Goal: Find specific page/section: Find specific page/section

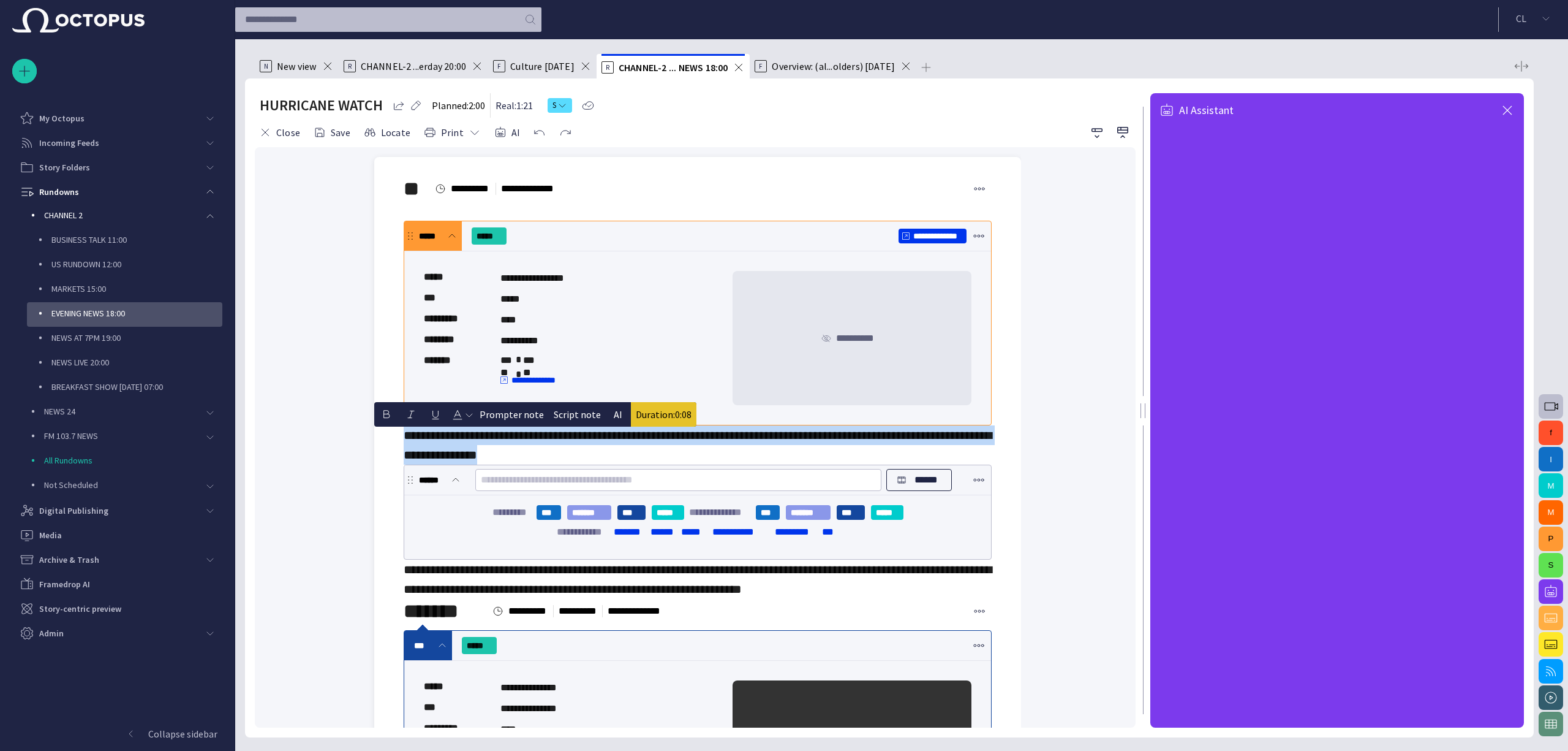
drag, startPoint x: 627, startPoint y: 459, endPoint x: 402, endPoint y: 439, distance: 225.9
click at [617, 418] on button "AI" at bounding box center [618, 414] width 25 height 25
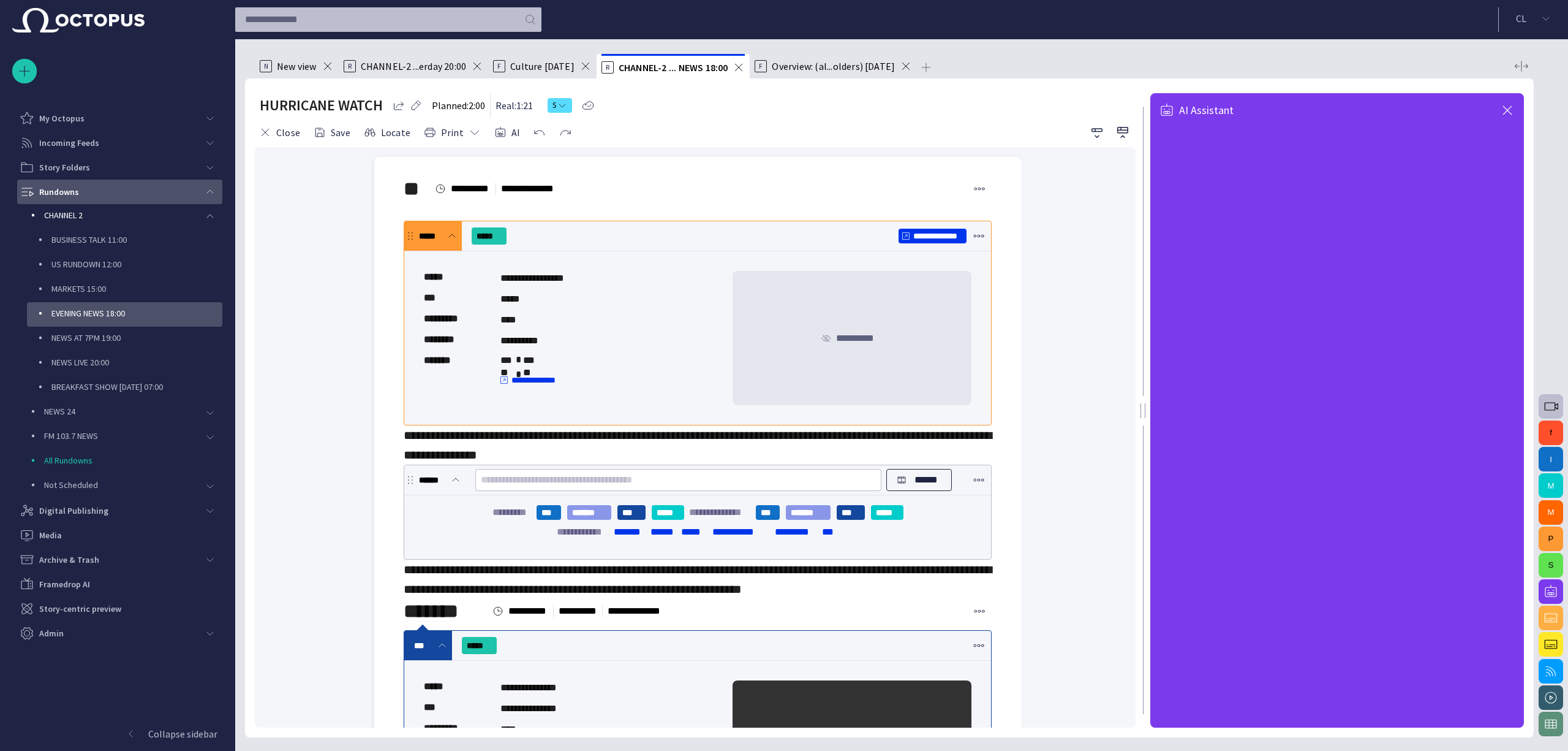
click at [169, 190] on div "Rundowns" at bounding box center [108, 192] width 178 height 20
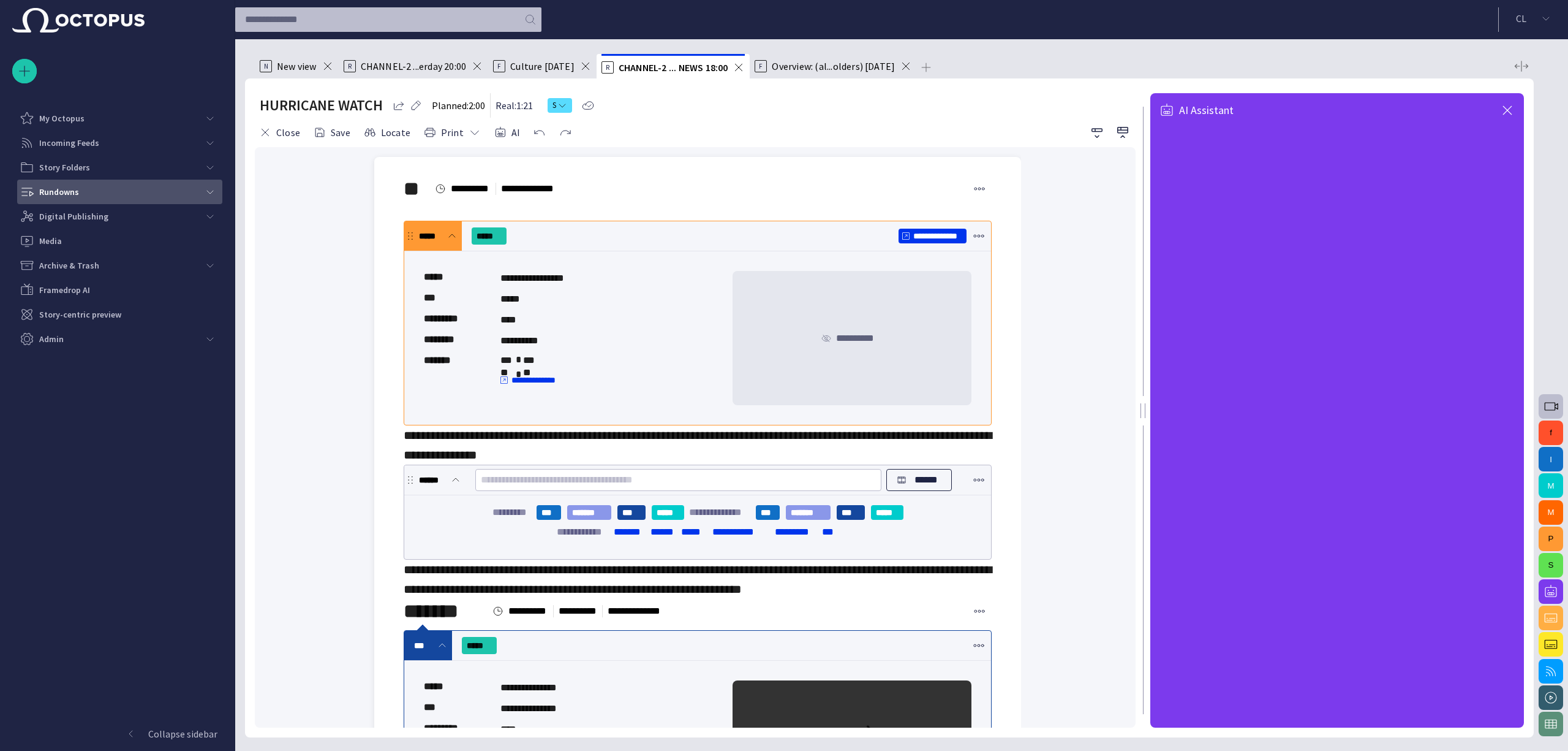
click at [136, 193] on div "Rundowns" at bounding box center [108, 192] width 178 height 20
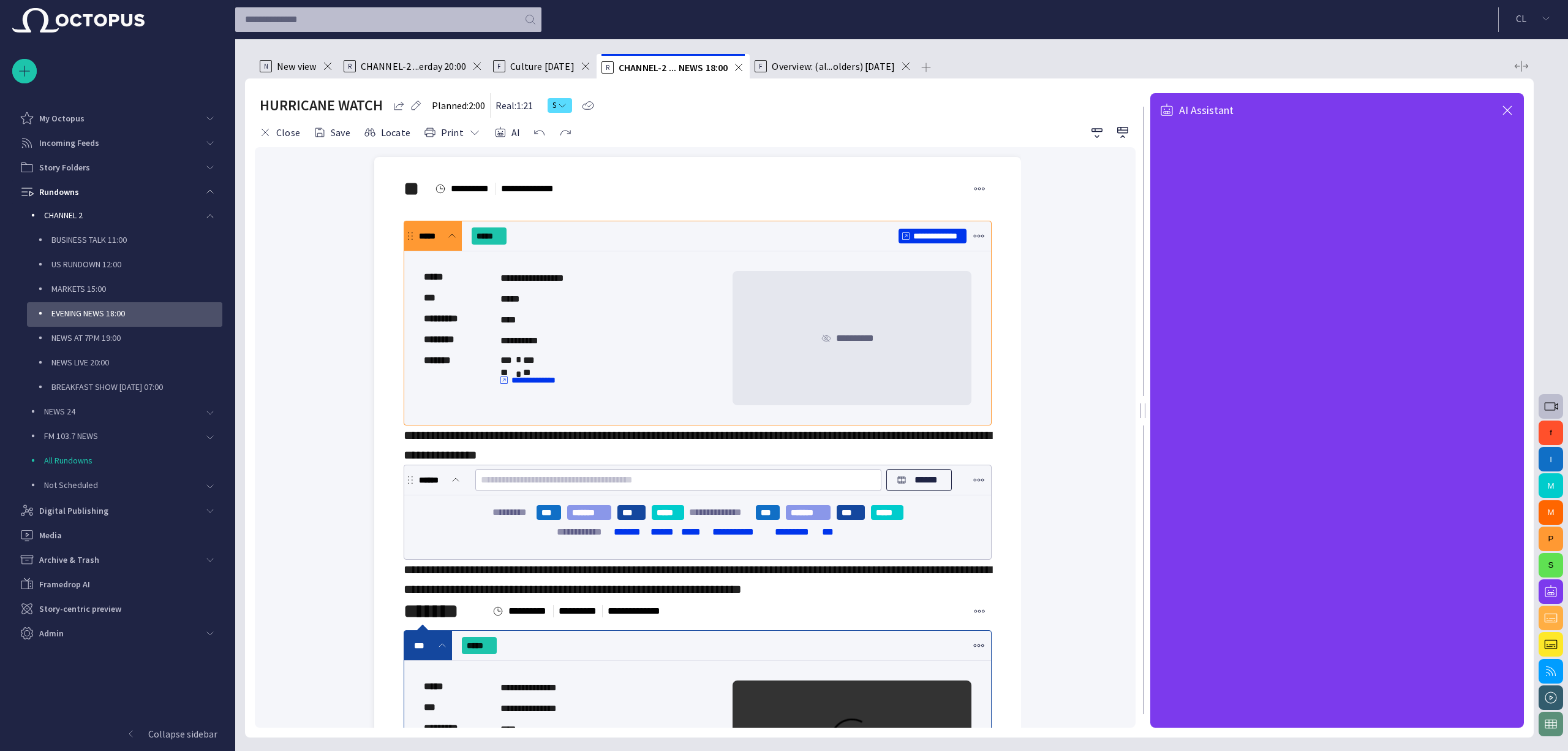
click at [130, 313] on p "EVENING NEWS 18:00" at bounding box center [136, 313] width 171 height 12
click at [285, 129] on button "Close" at bounding box center [280, 132] width 50 height 22
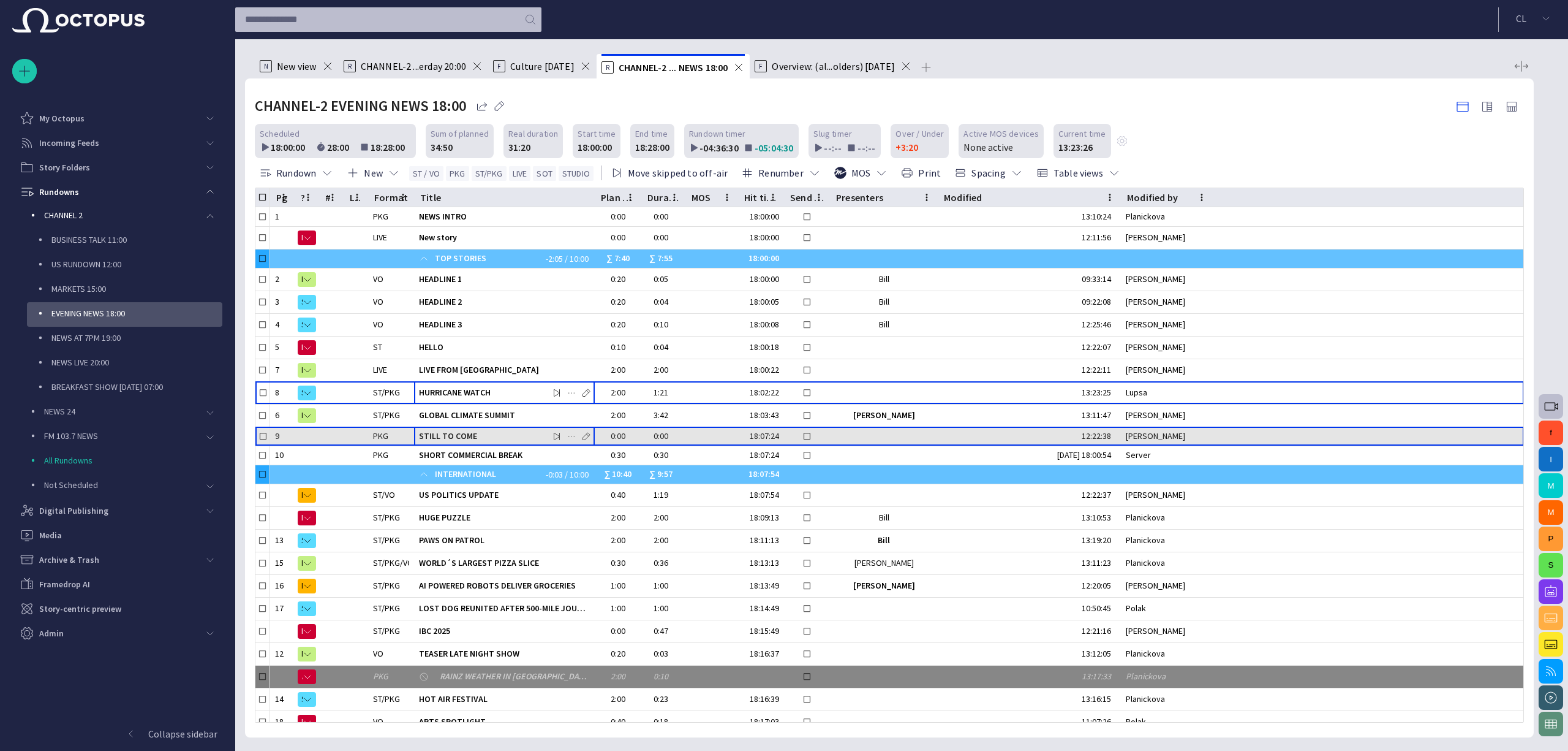
click at [456, 441] on div "STILL TO COME" at bounding box center [504, 436] width 171 height 18
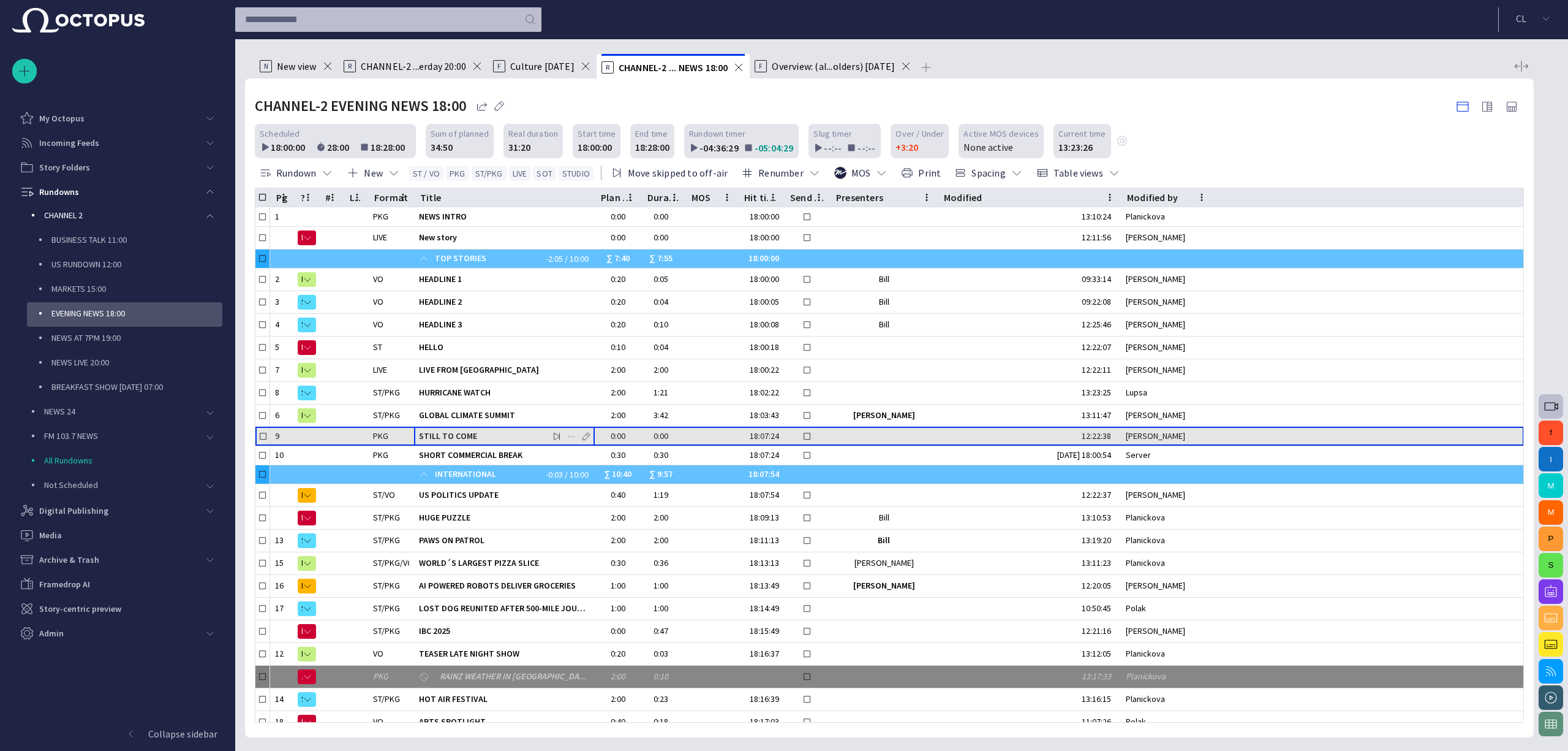
click at [456, 441] on div "STILL TO COME" at bounding box center [504, 436] width 171 height 18
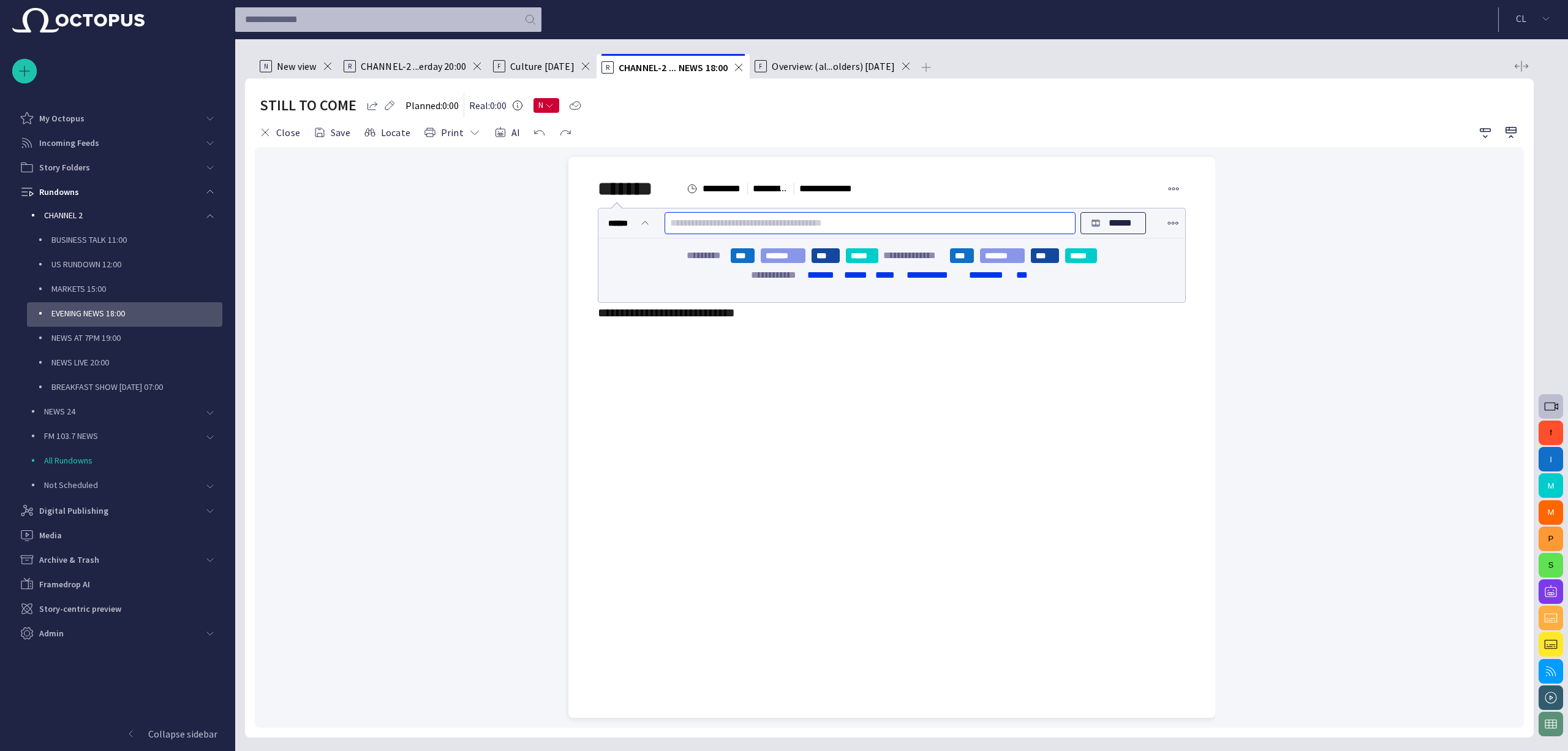
click at [699, 223] on input "text" at bounding box center [869, 223] width 400 height 20
click at [1126, 225] on p "******" at bounding box center [1121, 223] width 31 height 15
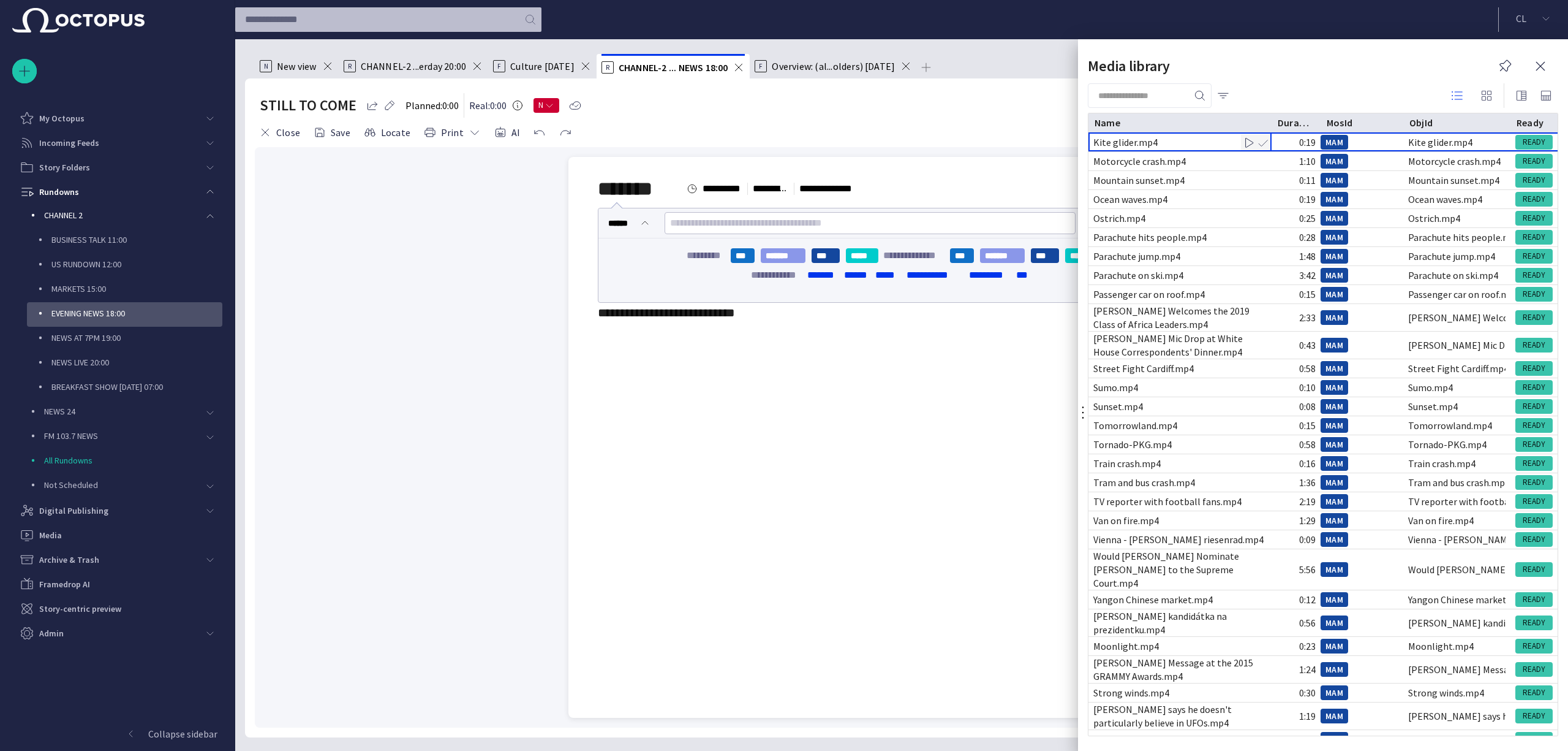
click at [1266, 137] on span "button" at bounding box center [1263, 142] width 12 height 12
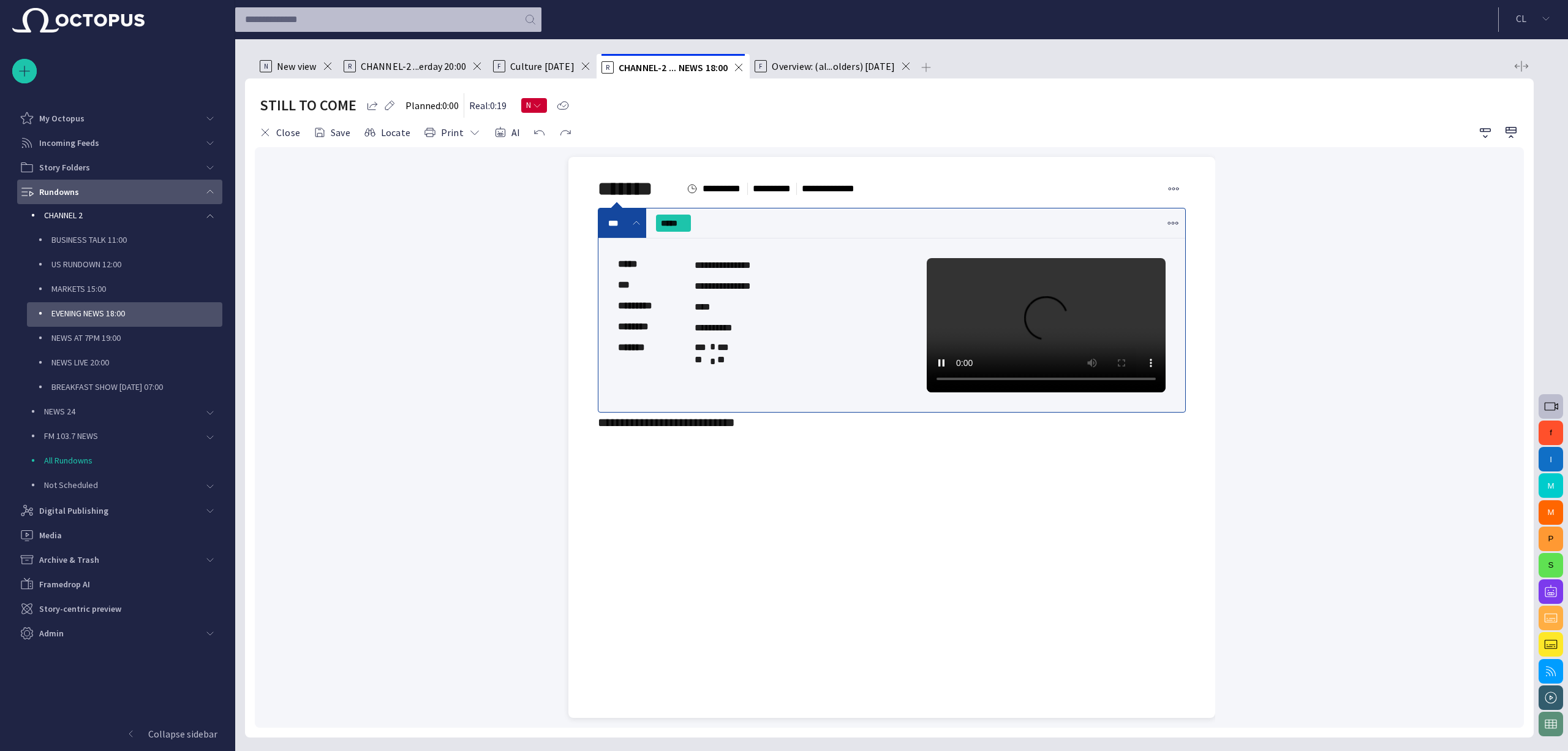
click at [215, 200] on div "main menu" at bounding box center [210, 191] width 25 height 25
